Goal: Find specific page/section: Find specific page/section

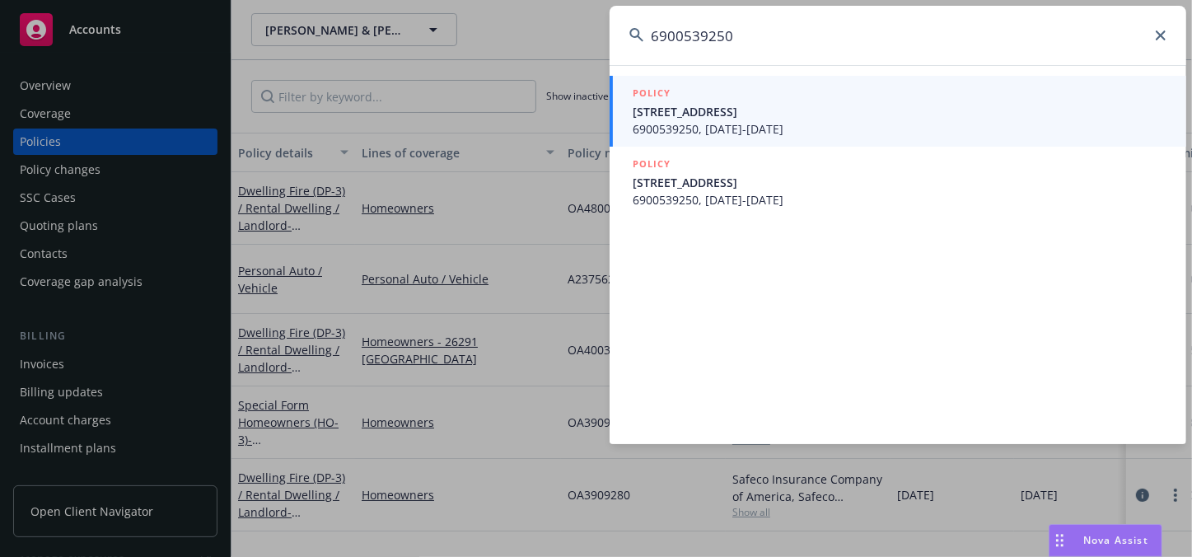
type input "6900539250"
click at [729, 116] on span "[STREET_ADDRESS]" at bounding box center [900, 111] width 534 height 17
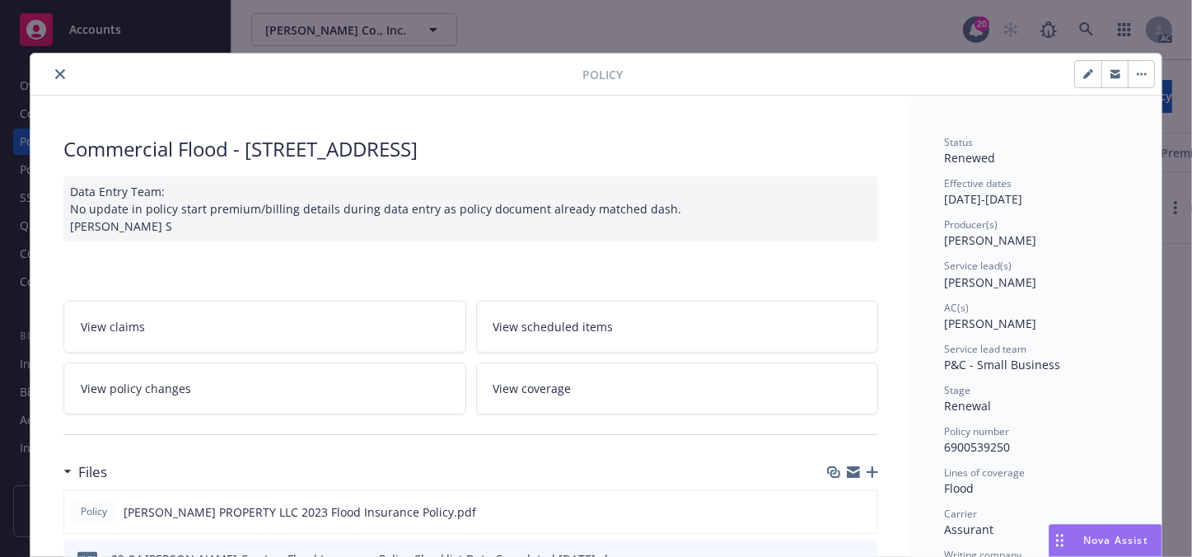
click at [50, 72] on button "close" at bounding box center [60, 74] width 20 height 20
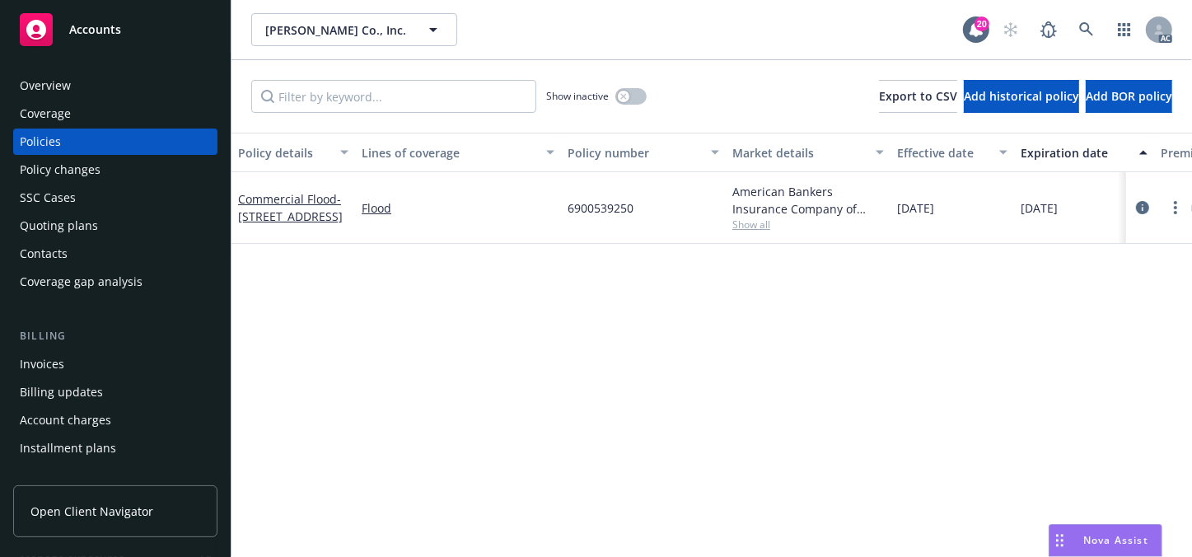
click at [40, 90] on div "Overview" at bounding box center [45, 85] width 51 height 26
